Goal: Find specific page/section: Locate a particular part of the current website

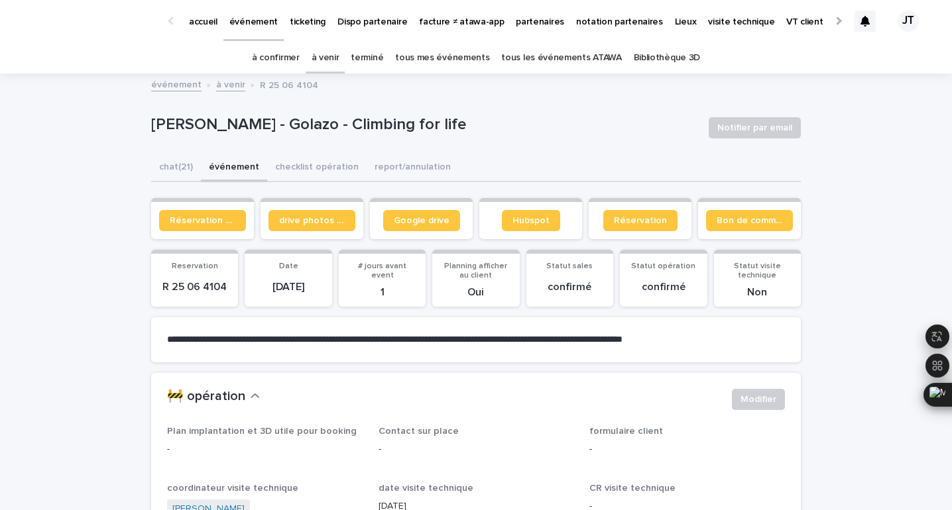
click at [333, 62] on link "à venir" at bounding box center [326, 57] width 28 height 31
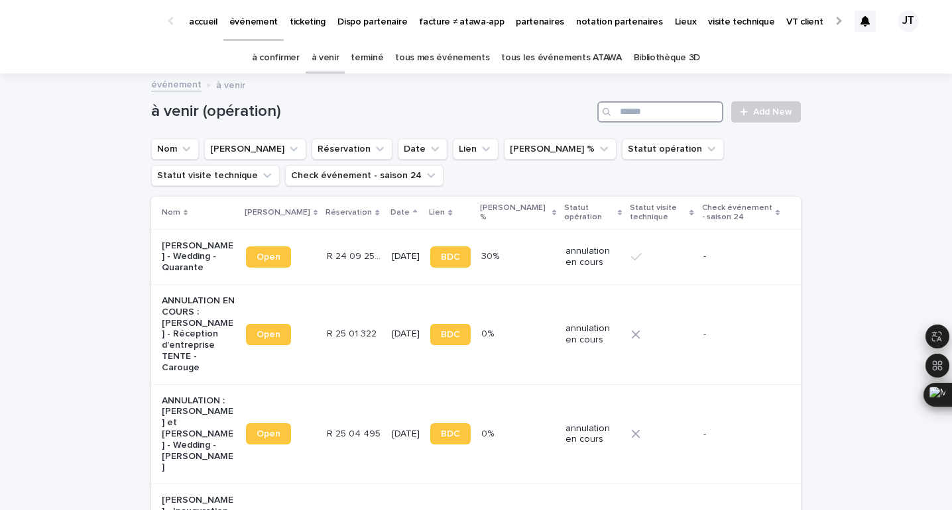
click at [699, 111] on input "Search" at bounding box center [660, 111] width 126 height 21
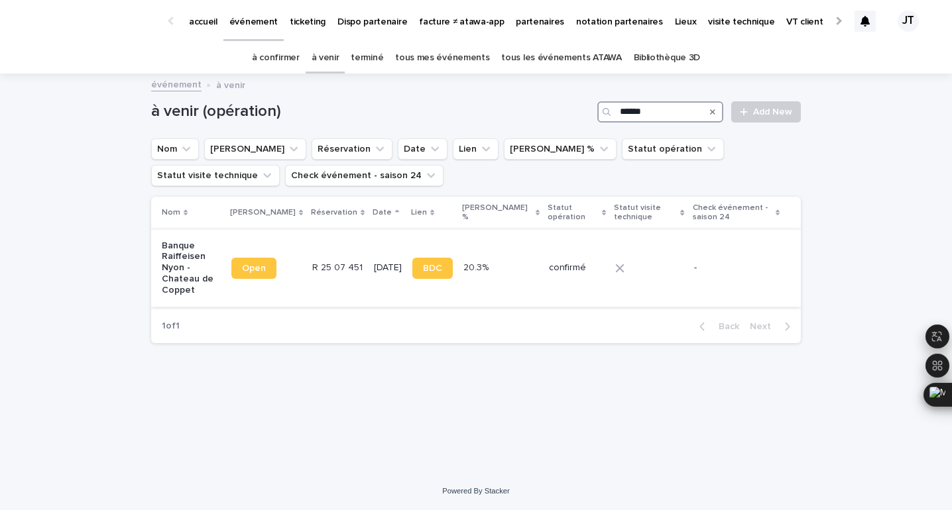
type input "******"
click at [329, 281] on td "R 25 07 451 R 25 07 451" at bounding box center [338, 268] width 62 height 78
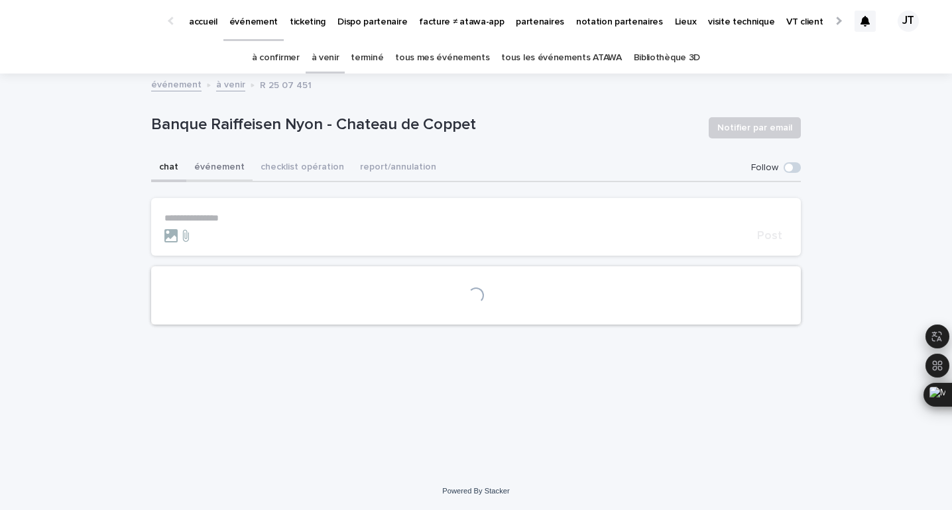
click at [229, 174] on button "événement" at bounding box center [219, 168] width 66 height 28
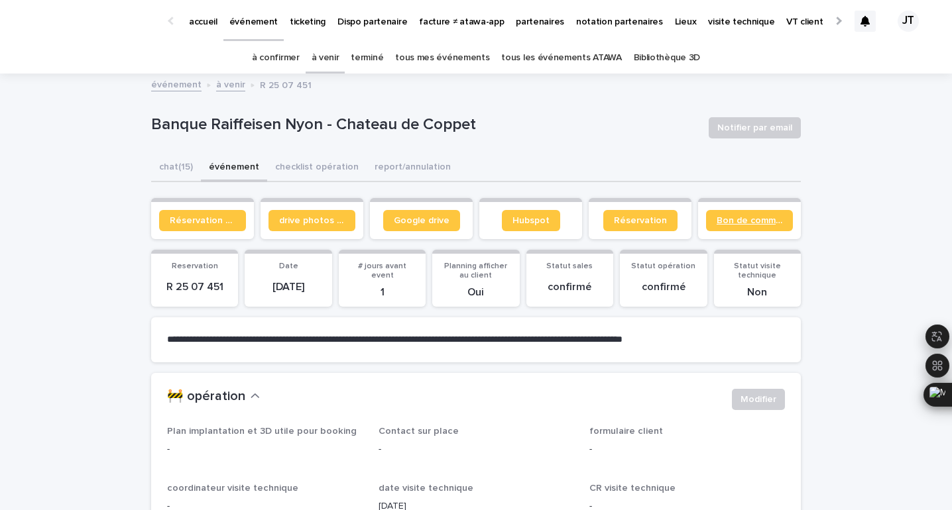
click at [732, 223] on span "Bon de commande" at bounding box center [750, 220] width 66 height 9
click at [371, 57] on link "terminé" at bounding box center [367, 57] width 32 height 31
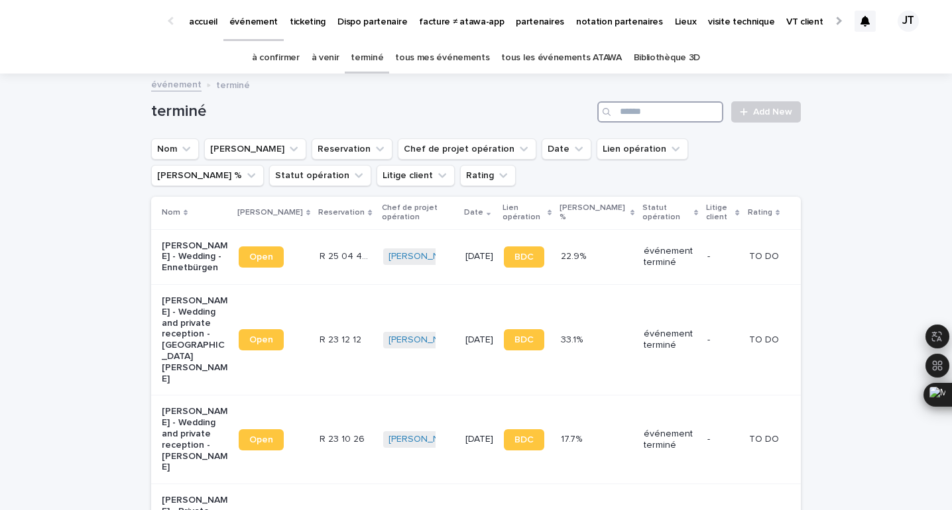
click at [643, 107] on input "Search" at bounding box center [660, 111] width 126 height 21
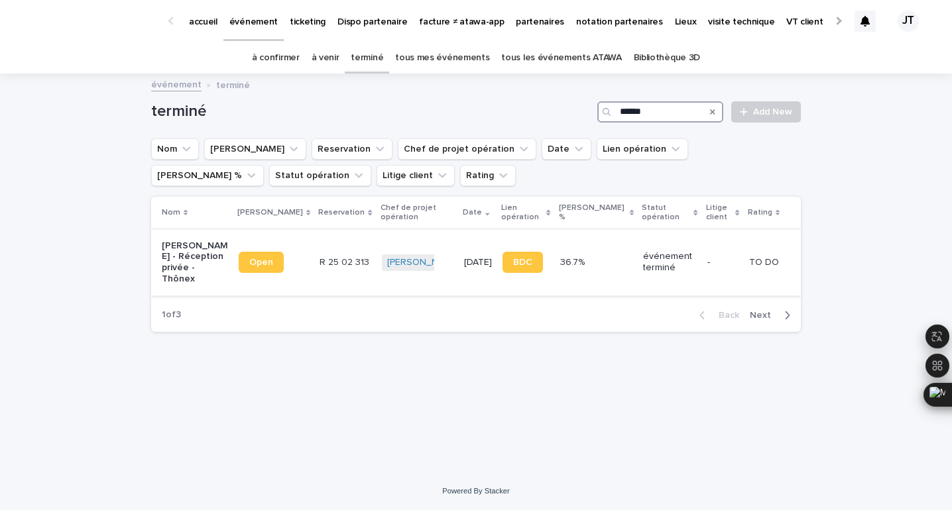
type input "******"
click at [334, 255] on p "R 25 02 313" at bounding box center [345, 262] width 52 height 14
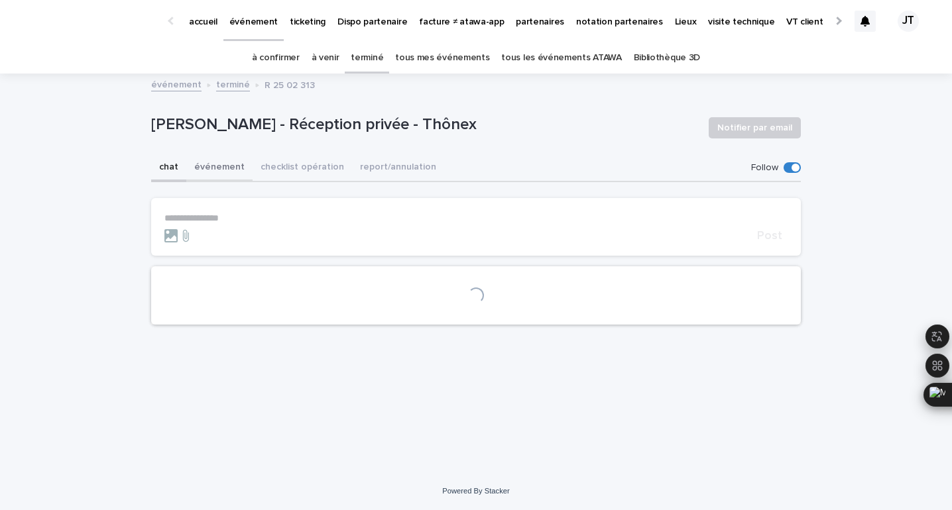
click at [227, 170] on button "événement" at bounding box center [219, 168] width 66 height 28
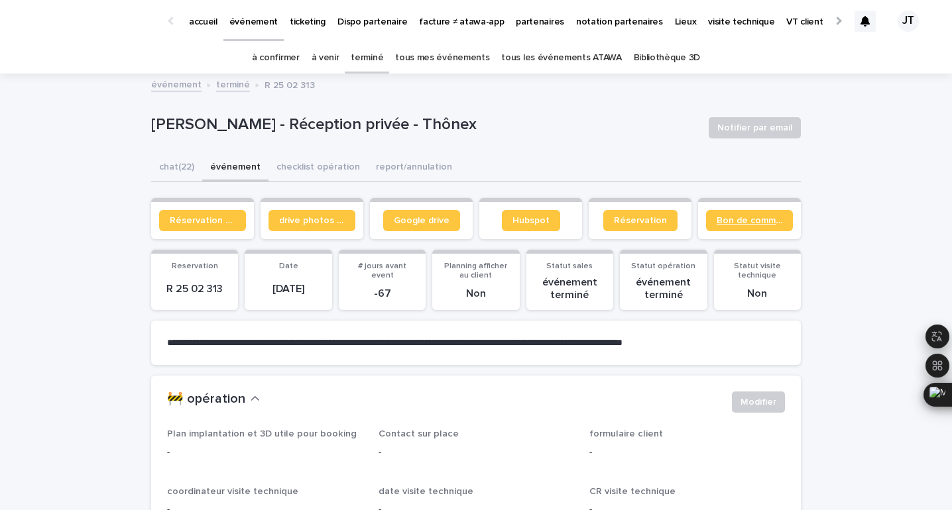
click at [760, 223] on span "Bon de commande" at bounding box center [750, 220] width 66 height 9
click at [292, 62] on link "à confirmer" at bounding box center [276, 57] width 48 height 31
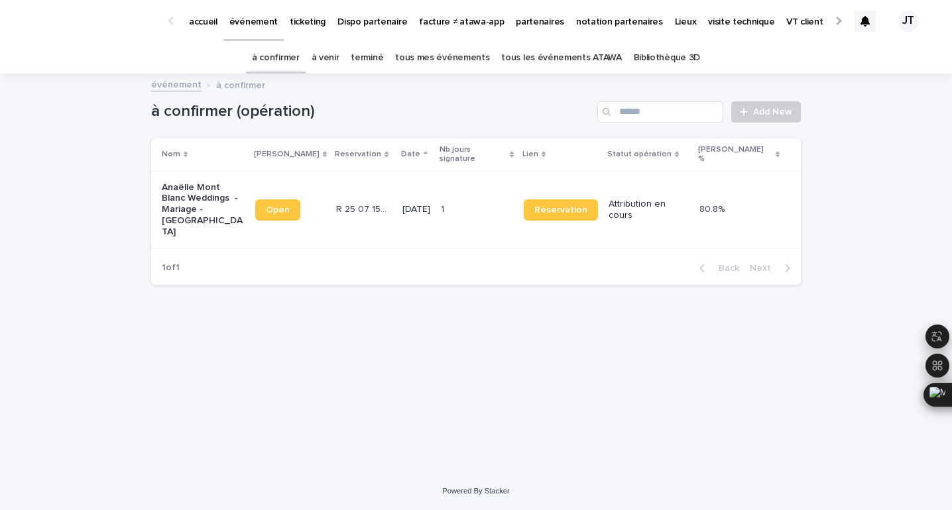
click at [228, 194] on p "Anaëlle Mont Blanc Weddings - Mariage - [GEOGRAPHIC_DATA]" at bounding box center [203, 210] width 83 height 56
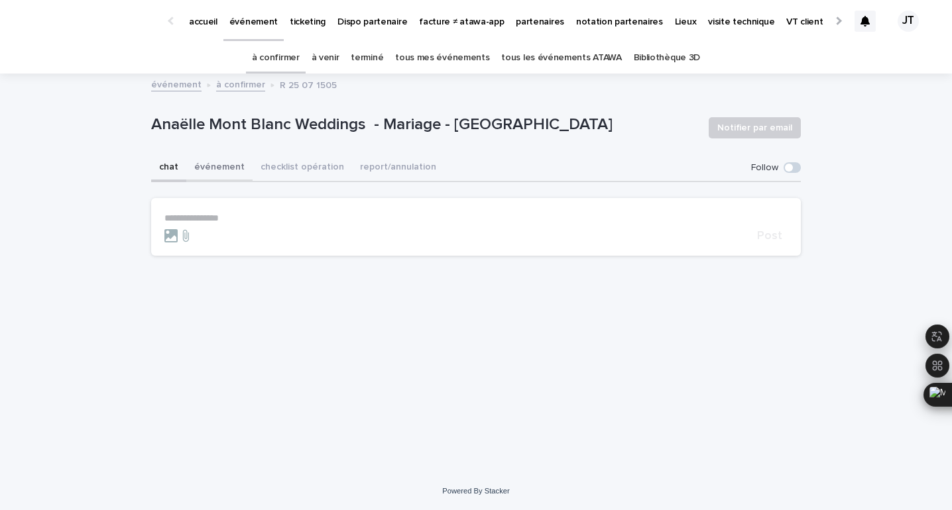
click at [225, 171] on button "événement" at bounding box center [219, 168] width 66 height 28
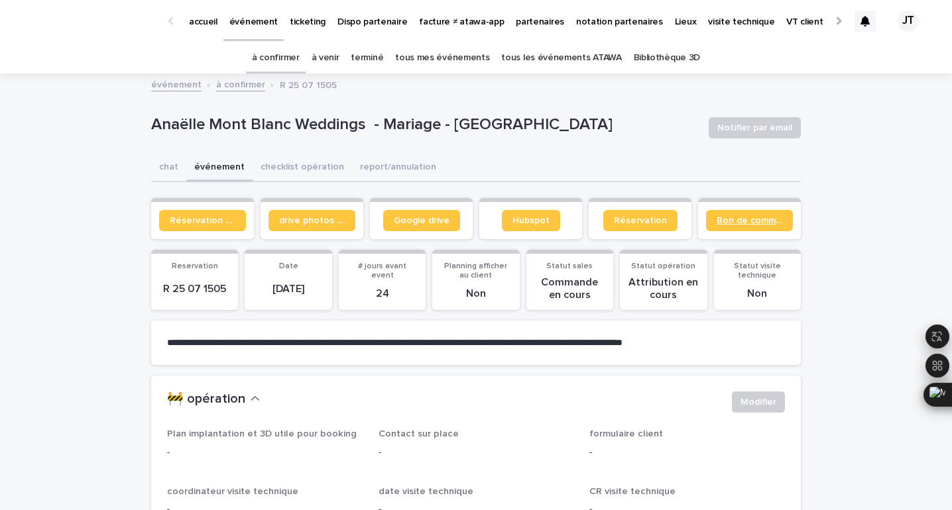
click at [758, 221] on span "Bon de commande" at bounding box center [750, 220] width 66 height 9
click at [310, 129] on p "Anaëlle Mont Blanc Weddings - Mariage - [GEOGRAPHIC_DATA]" at bounding box center [424, 124] width 547 height 19
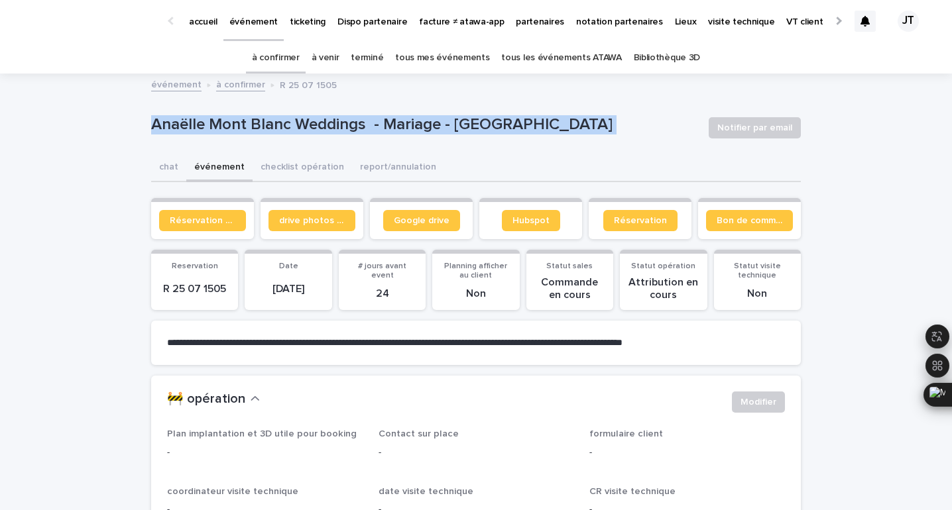
click at [310, 129] on p "Anaëlle Mont Blanc Weddings - Mariage - [GEOGRAPHIC_DATA]" at bounding box center [424, 124] width 547 height 19
copy div "Anaëlle Mont Blanc Weddings - Mariage - [GEOGRAPHIC_DATA] Notifier par email So…"
